Goal: Entertainment & Leisure: Consume media (video, audio)

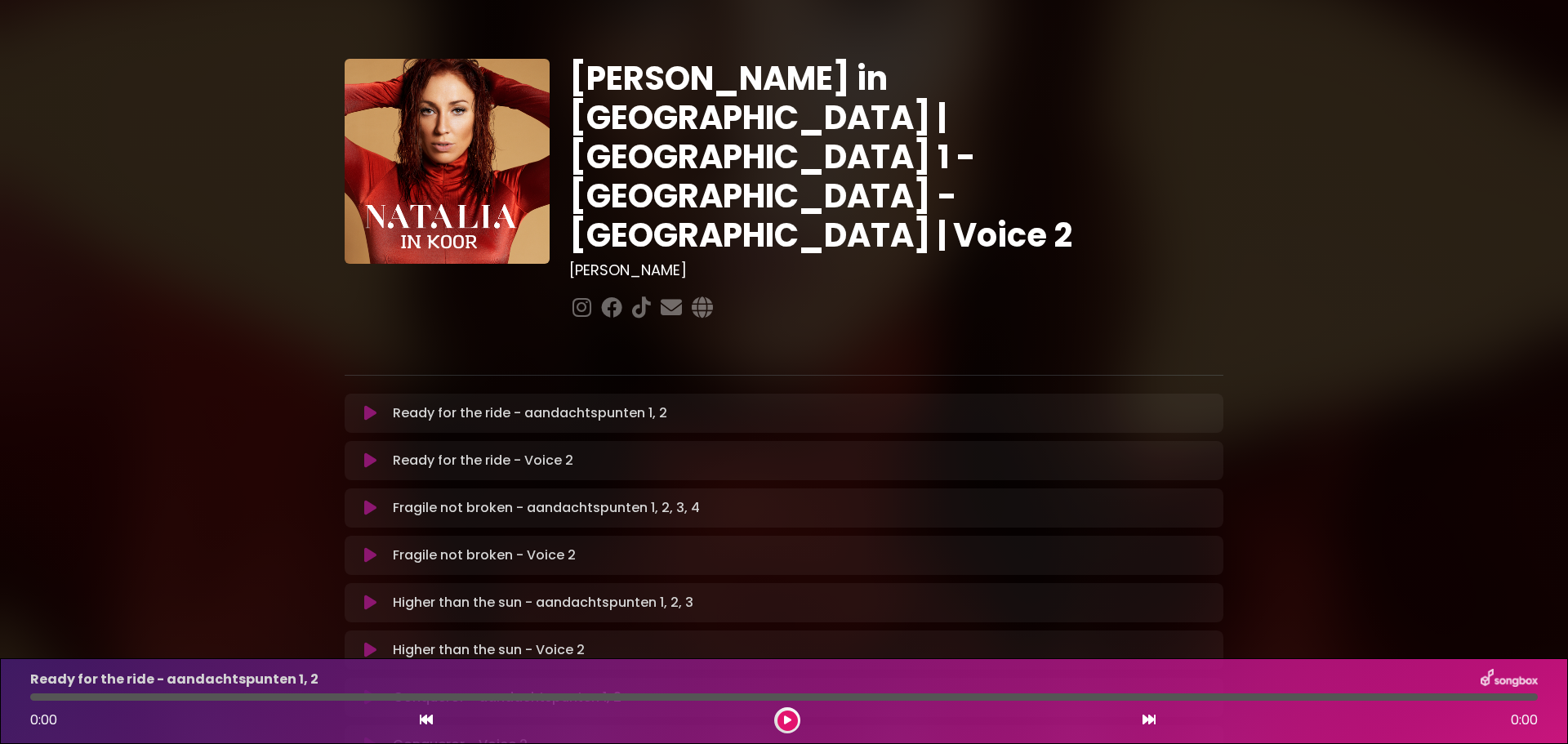
click at [362, 405] on button at bounding box center [370, 413] width 32 height 16
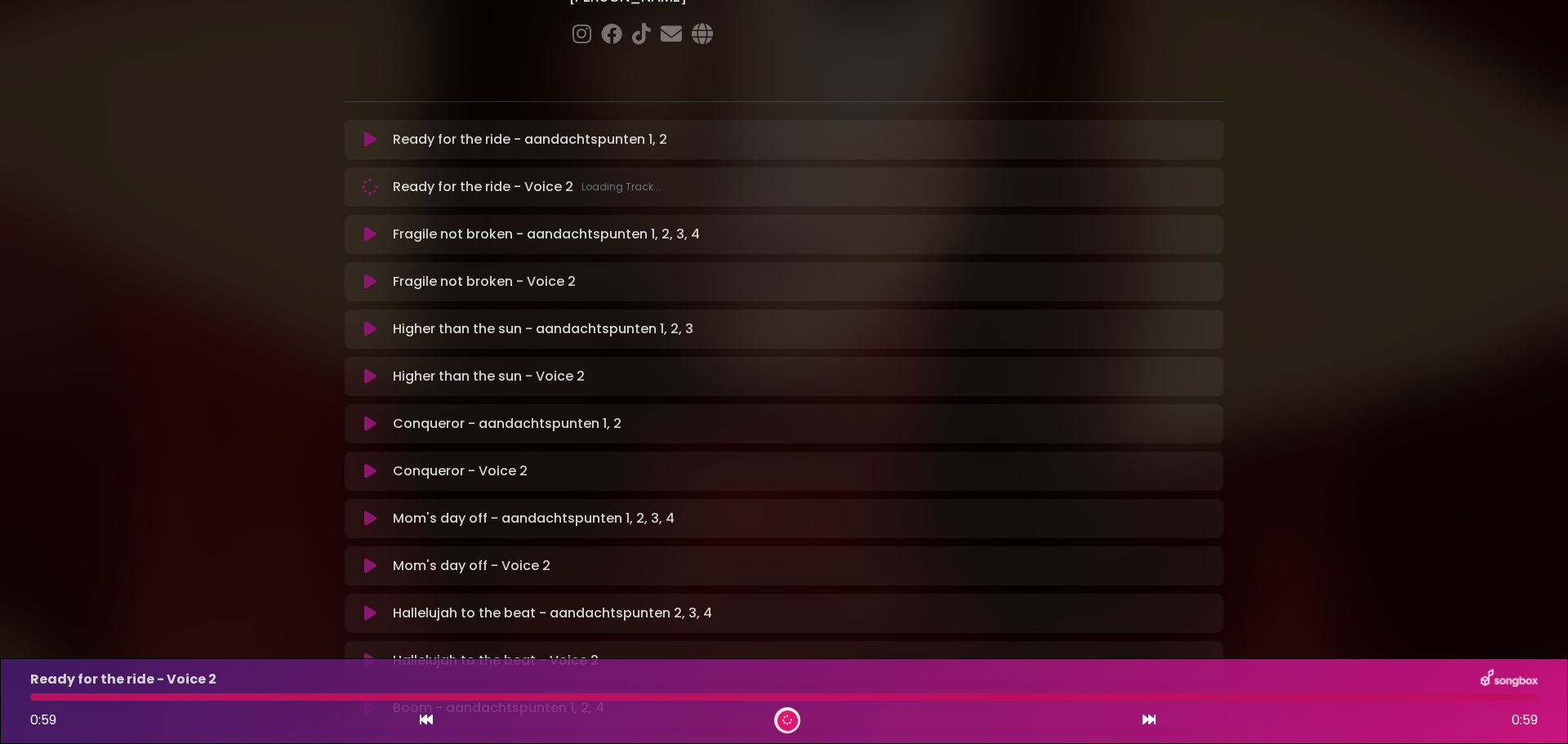
scroll to position [245, 0]
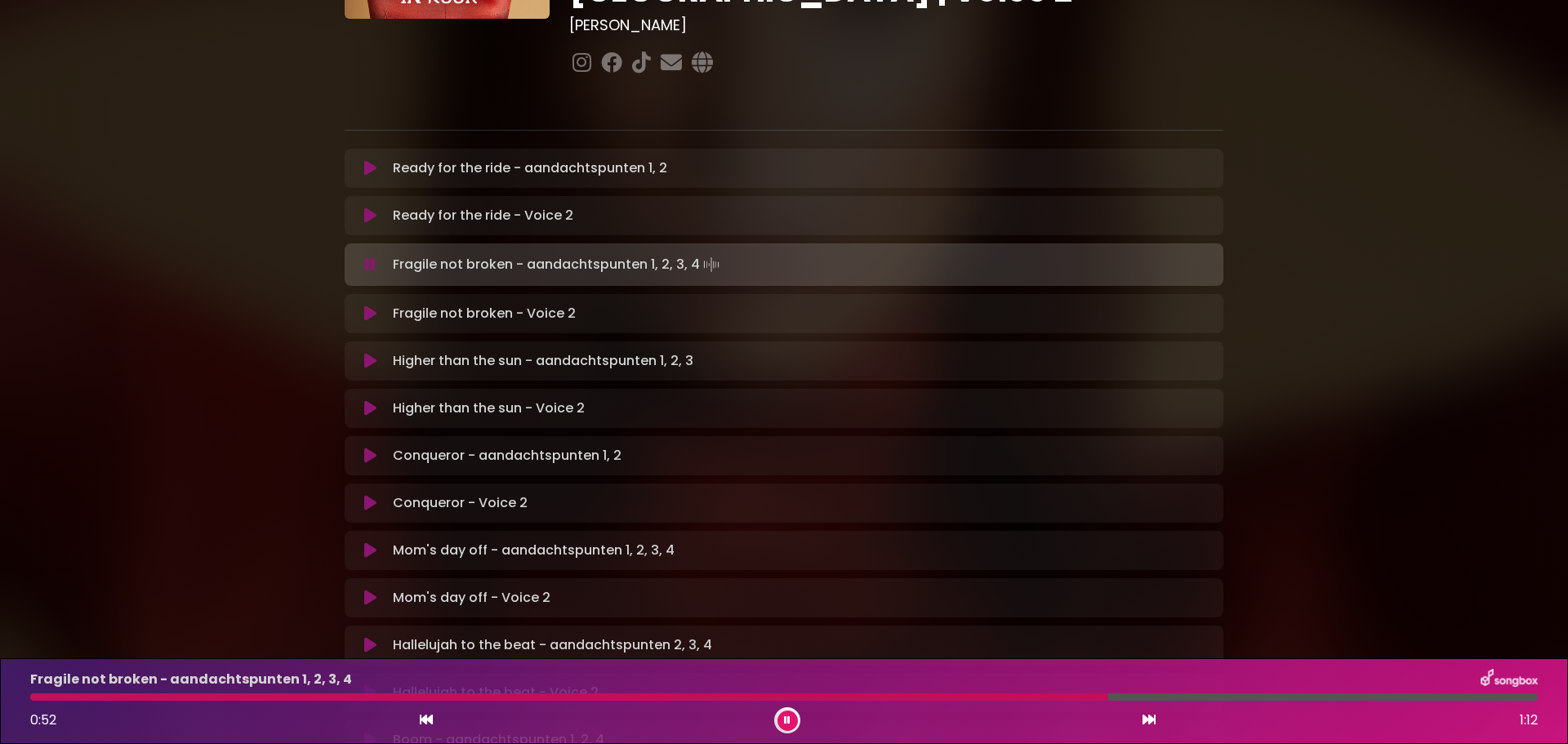
click at [784, 715] on icon at bounding box center [787, 720] width 10 height 12
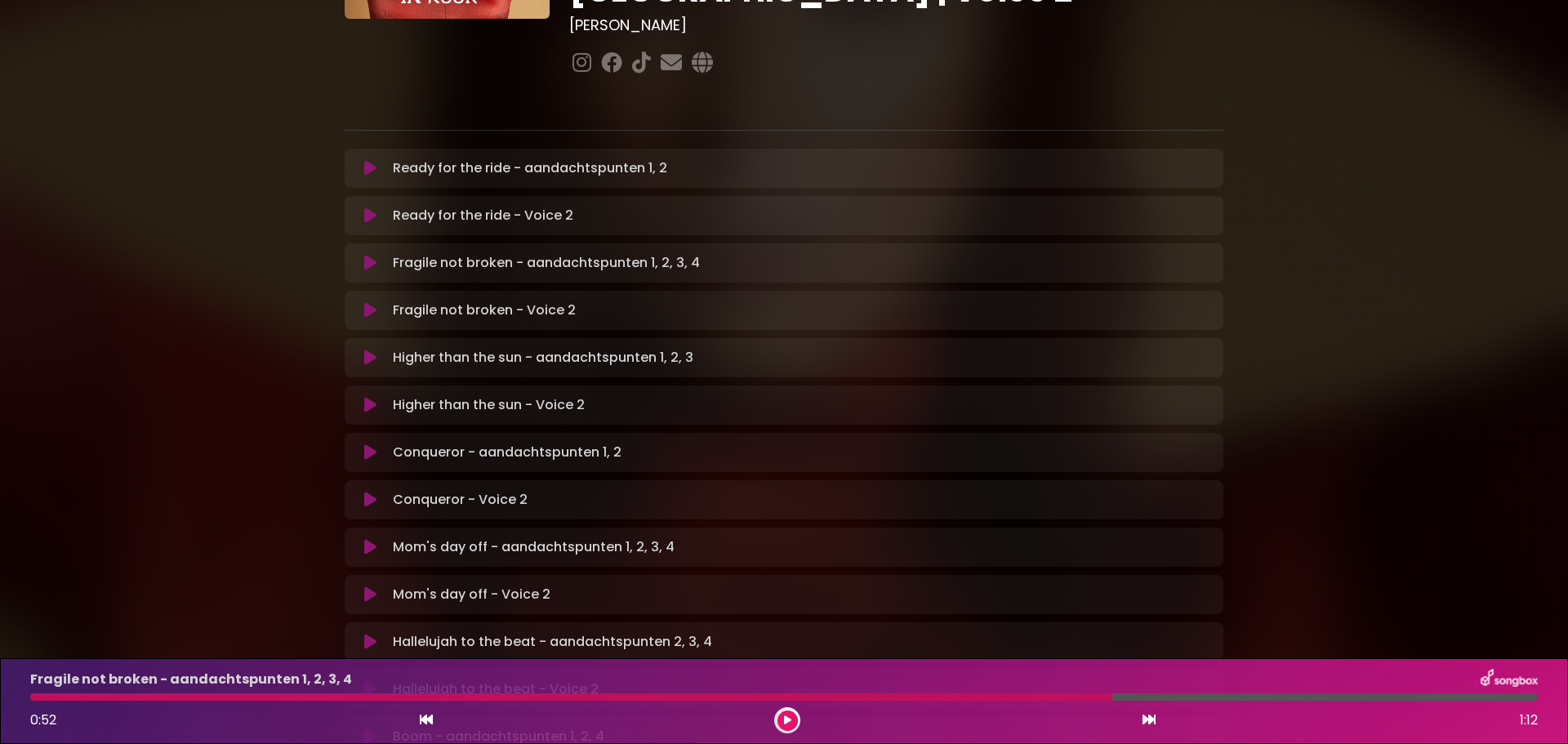
click at [307, 697] on div at bounding box center [572, 697] width 1082 height 7
drag, startPoint x: 1109, startPoint y: 697, endPoint x: 395, endPoint y: 684, distance: 714.1
click at [417, 684] on div "Fragile not broken - aandachtspunten 1, 2, 3, 4 0:52 1:12" at bounding box center [784, 702] width 1527 height 65
click at [425, 715] on icon at bounding box center [426, 720] width 13 height 13
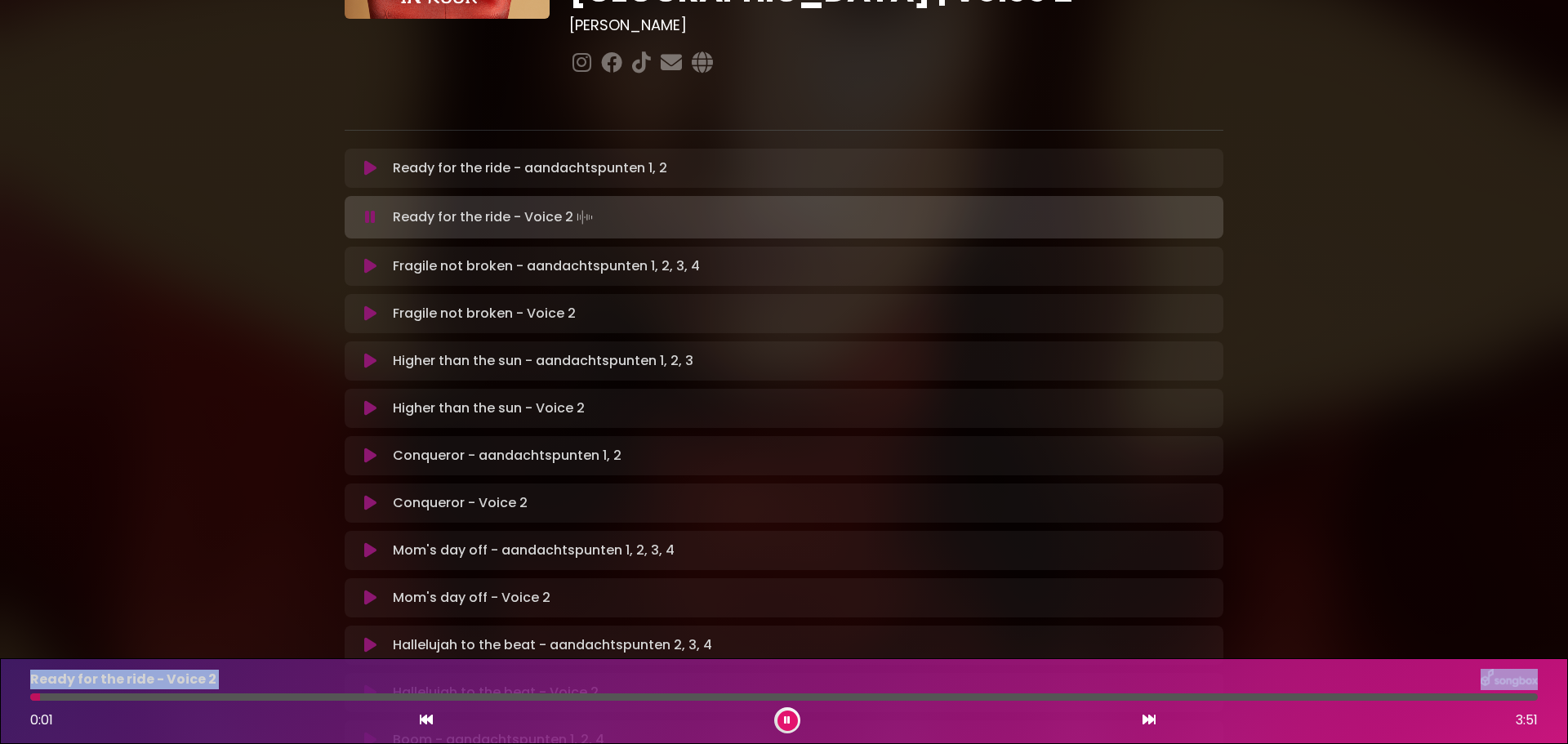
click at [1145, 714] on icon at bounding box center [1149, 720] width 13 height 13
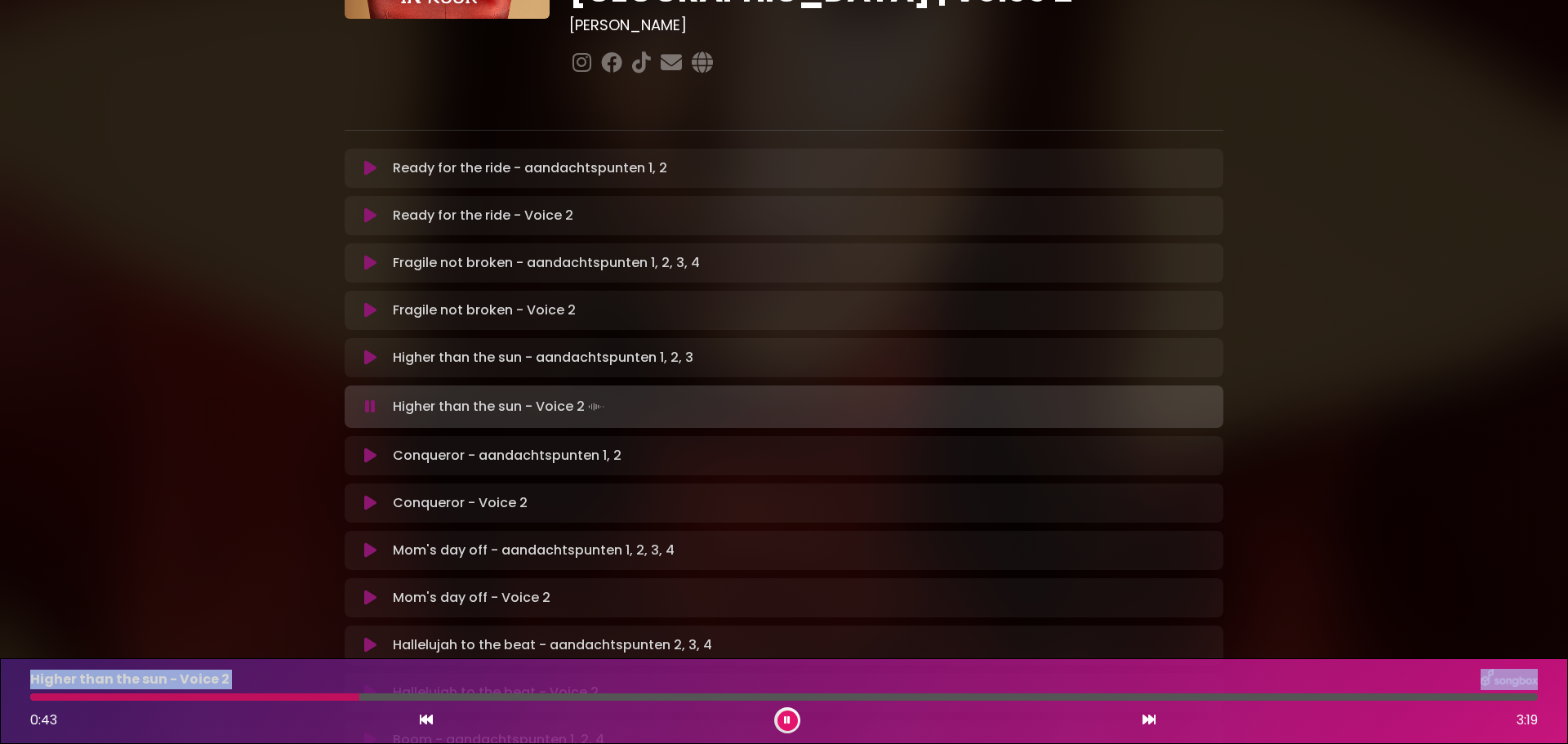
click at [424, 718] on icon at bounding box center [426, 720] width 13 height 13
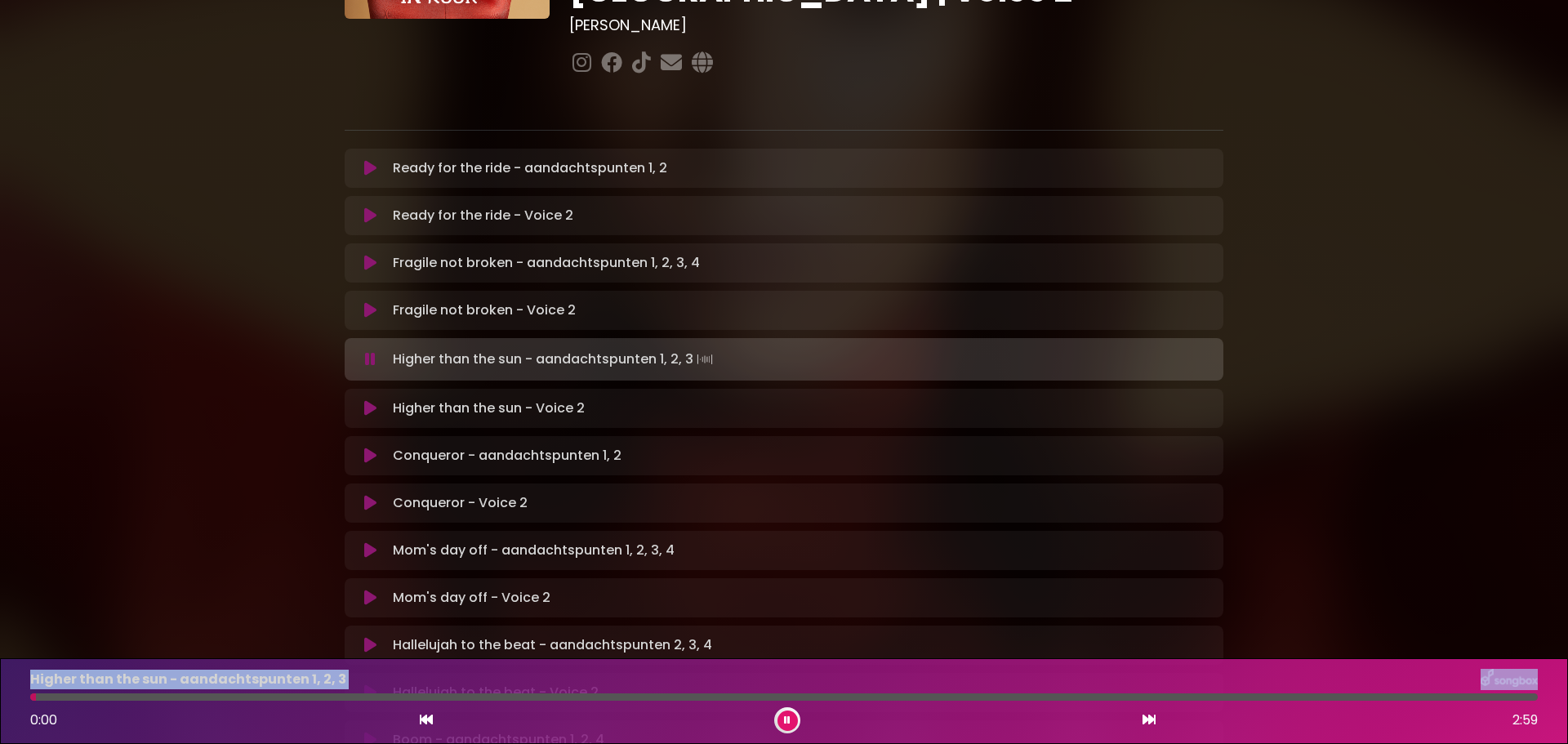
click at [1146, 716] on icon at bounding box center [1149, 720] width 13 height 13
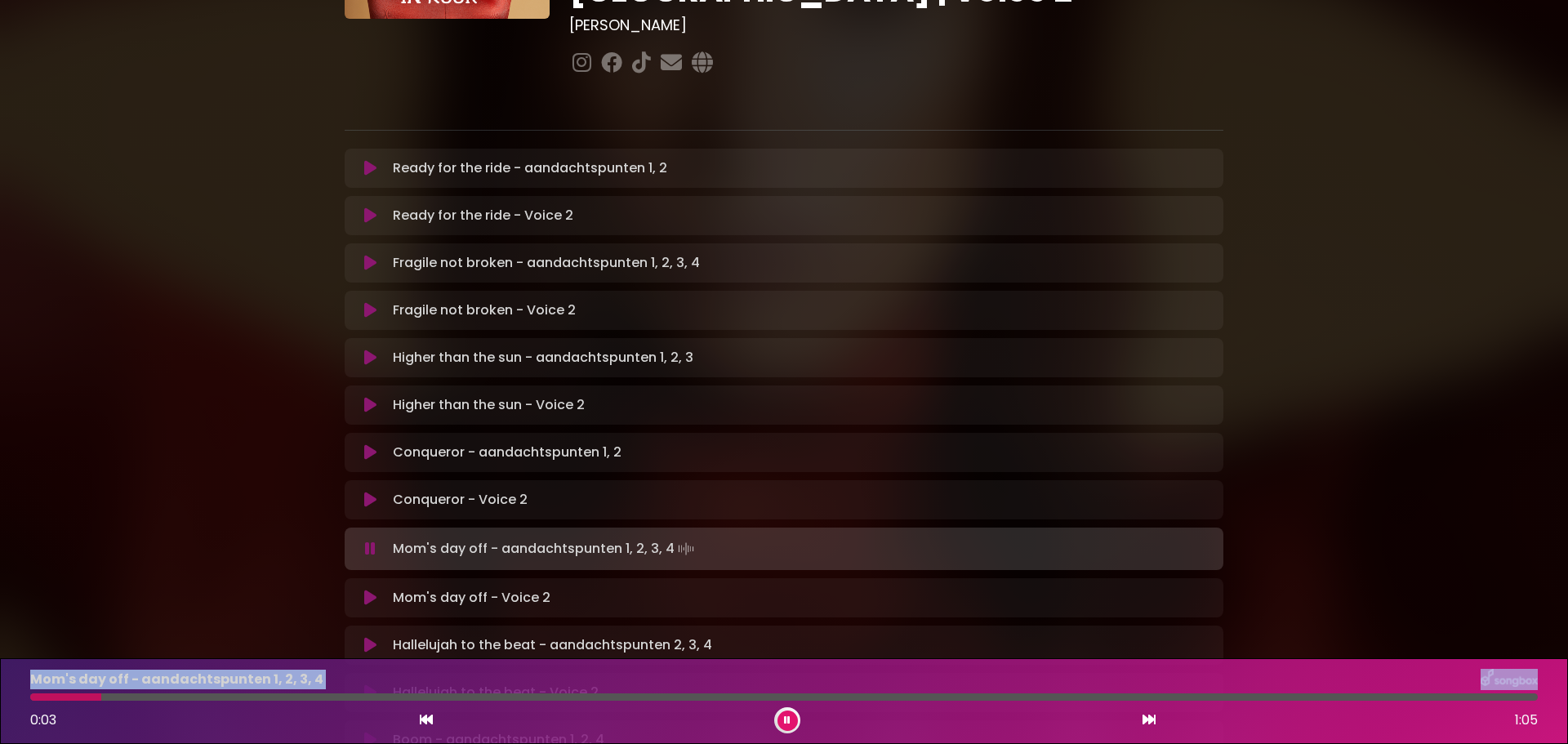
click at [367, 590] on icon at bounding box center [371, 598] width 13 height 16
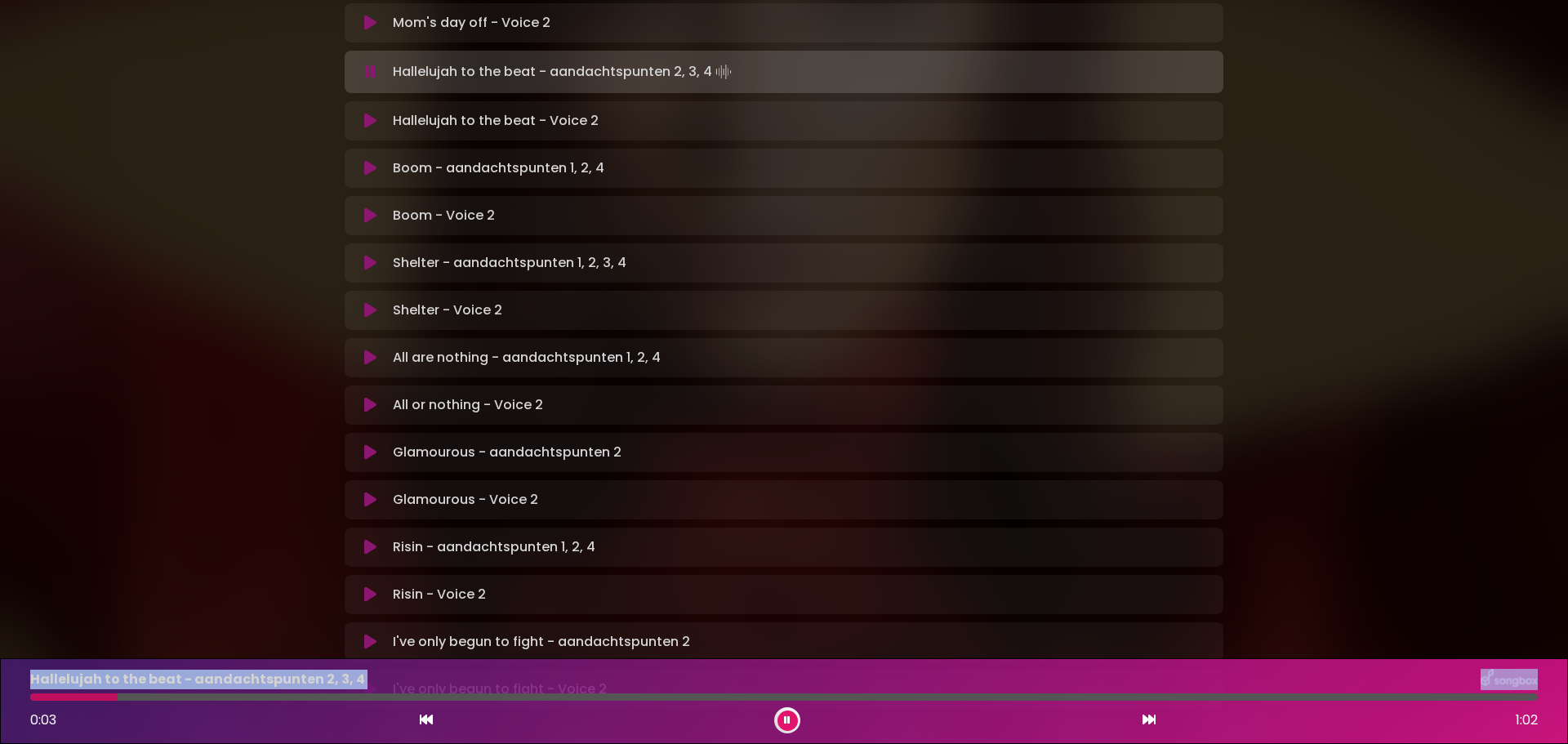
scroll to position [735, 0]
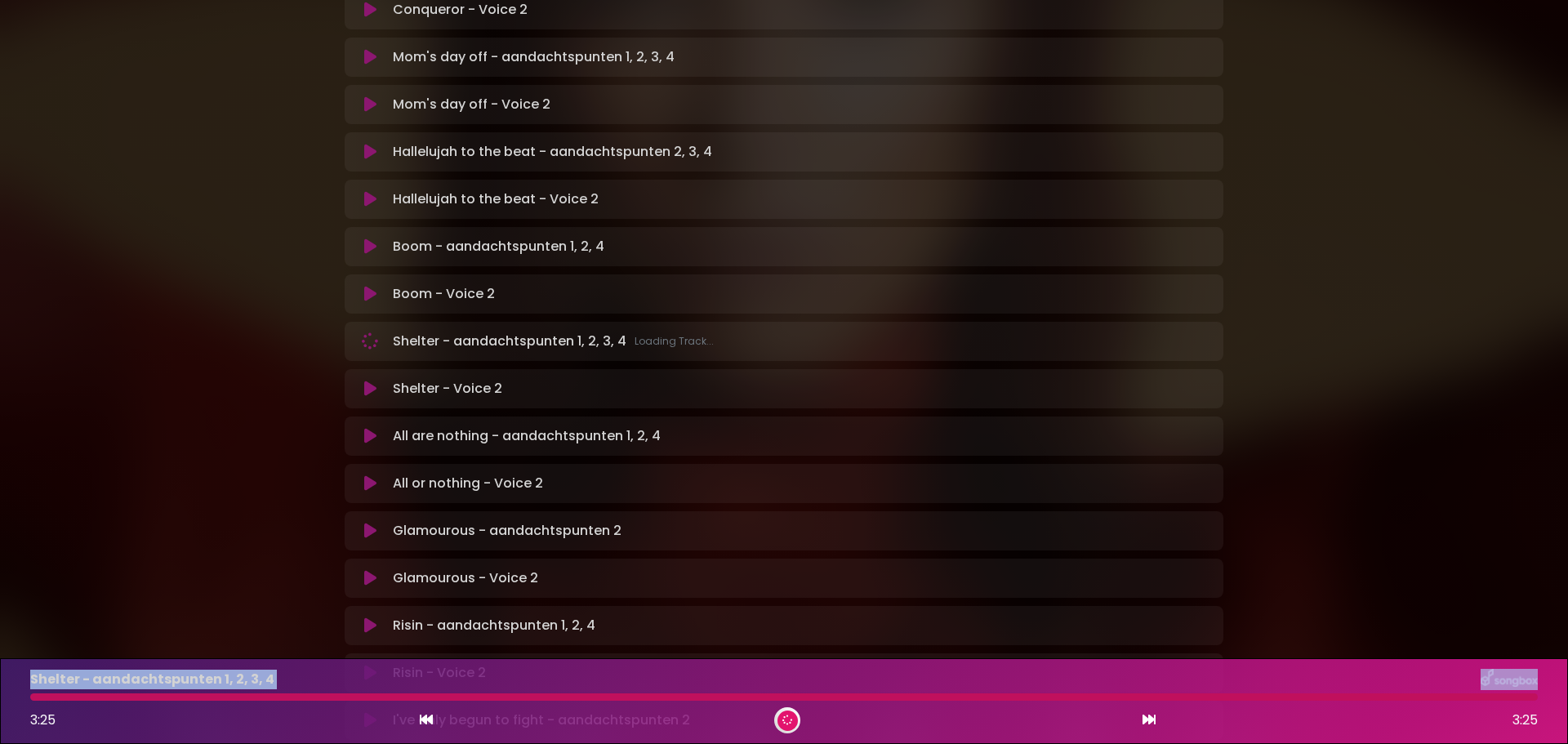
click at [426, 718] on icon at bounding box center [426, 720] width 13 height 13
click at [424, 716] on icon at bounding box center [426, 720] width 13 height 13
click at [423, 715] on icon at bounding box center [426, 720] width 13 height 13
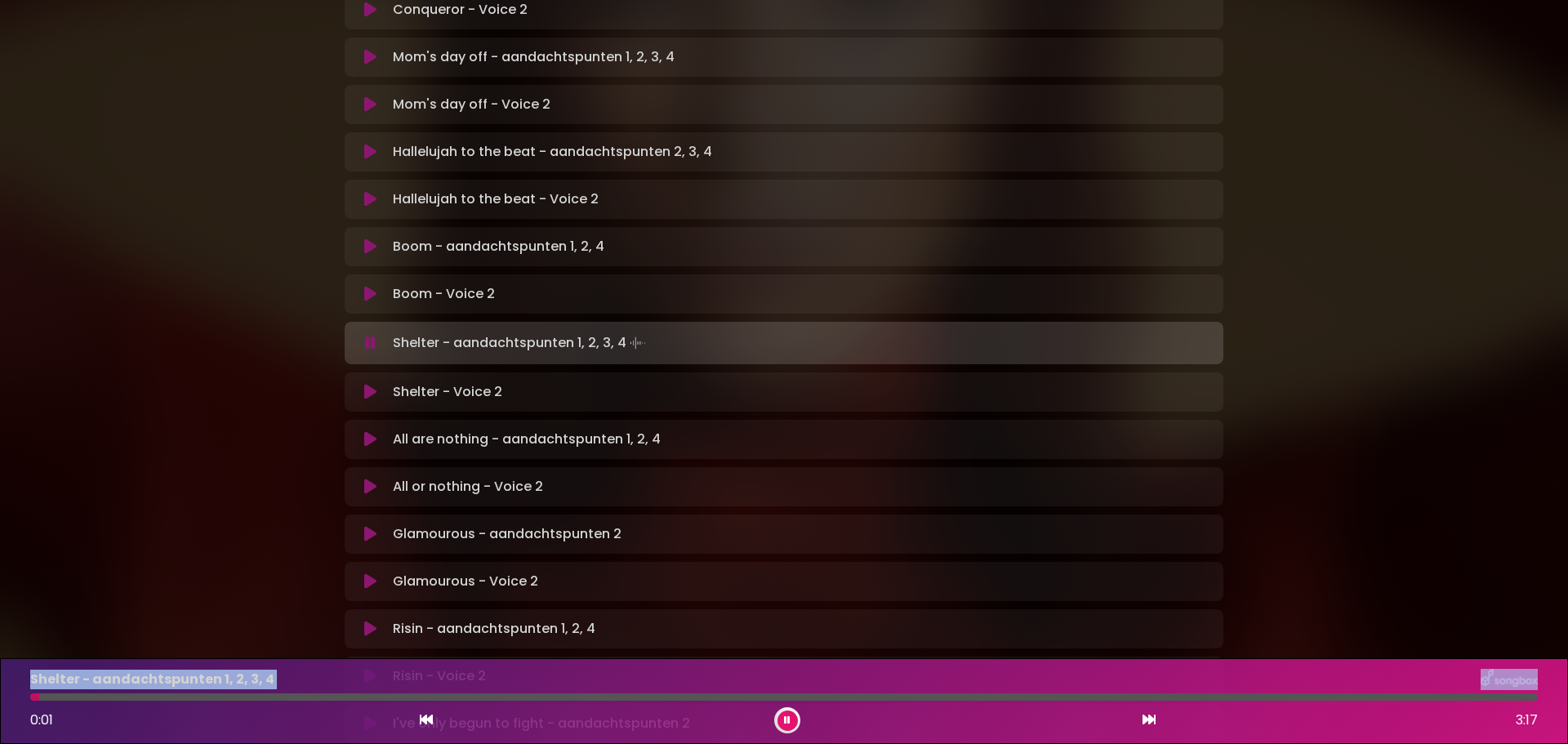
click at [421, 716] on icon at bounding box center [426, 720] width 13 height 13
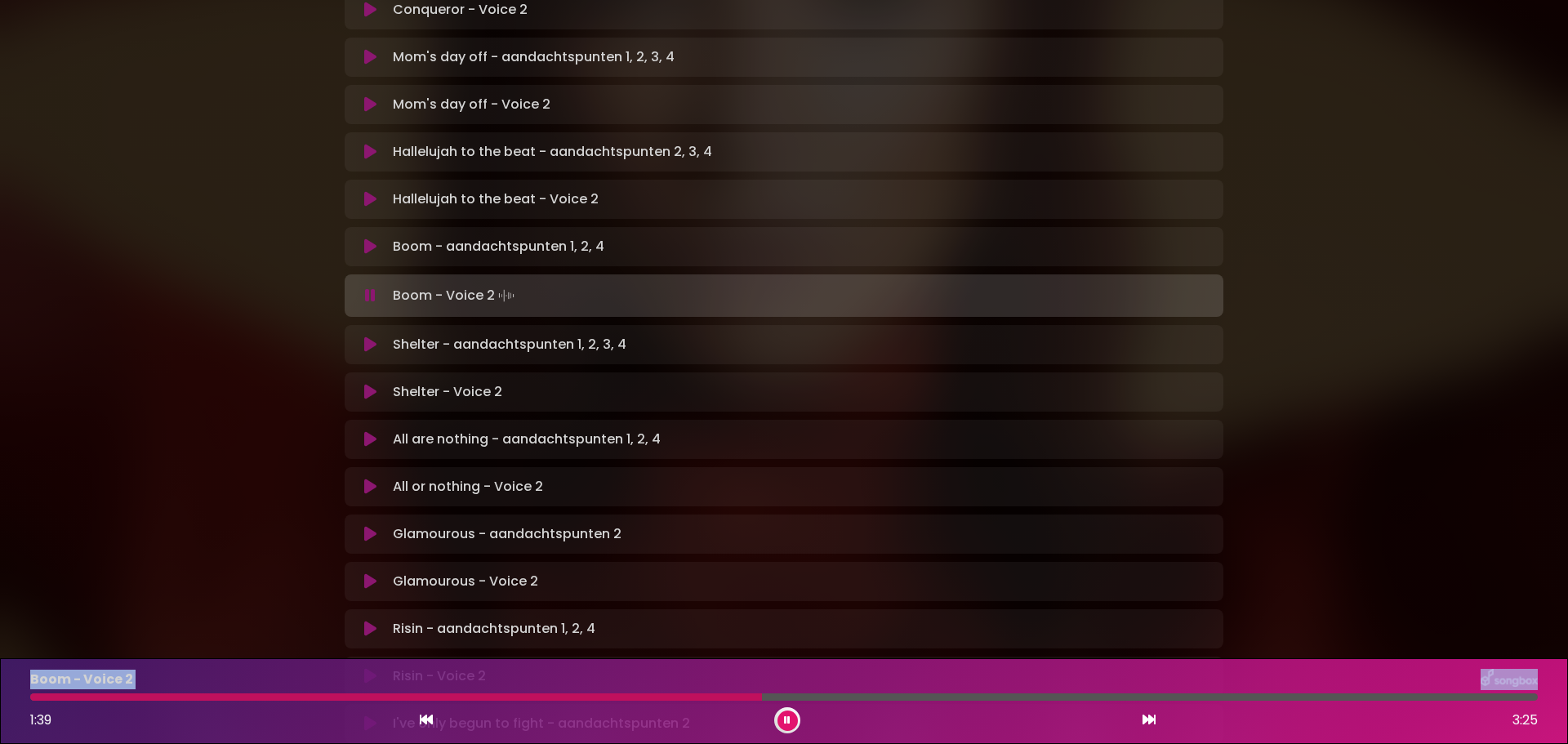
click at [364, 288] on button at bounding box center [370, 296] width 32 height 16
